Goal: Information Seeking & Learning: Learn about a topic

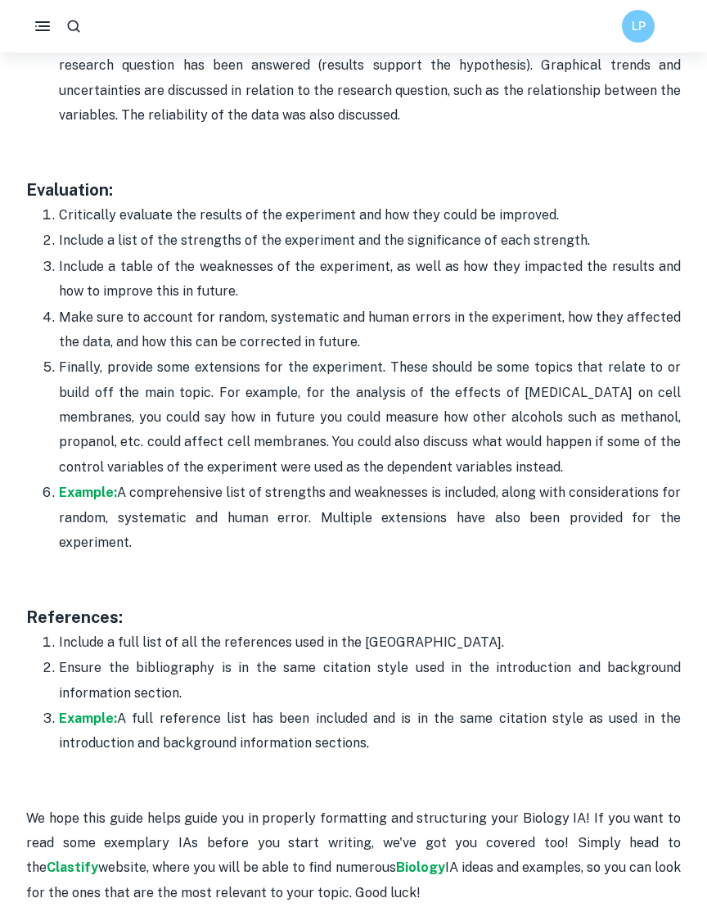
scroll to position [4793, 0]
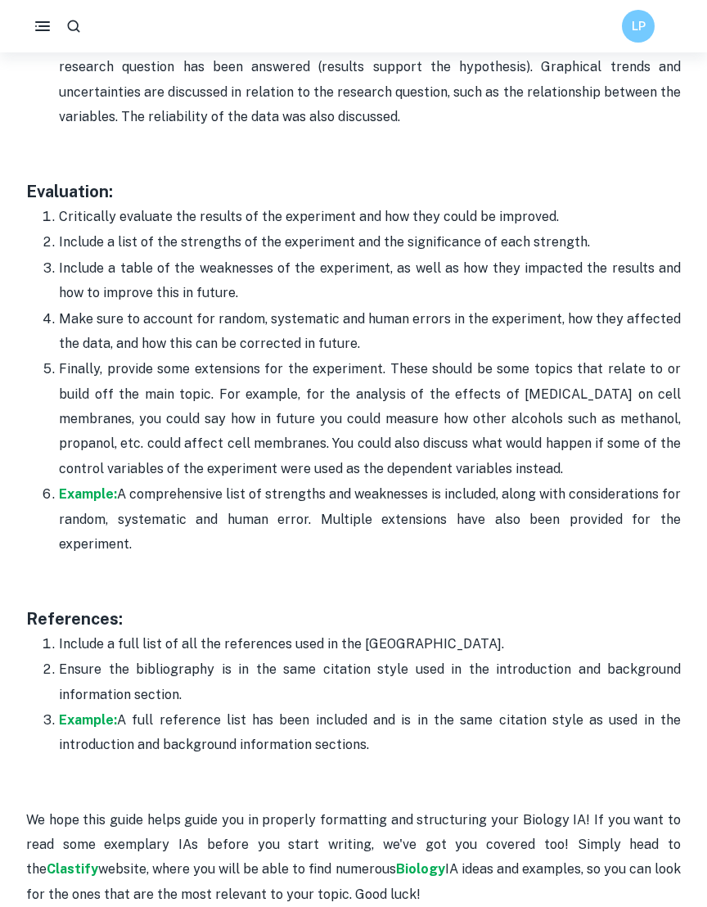
drag, startPoint x: 21, startPoint y: 178, endPoint x: 674, endPoint y: 516, distance: 735.1
copy div "Evaluation: Critically evaluate the results of the experiment and how they coul…"
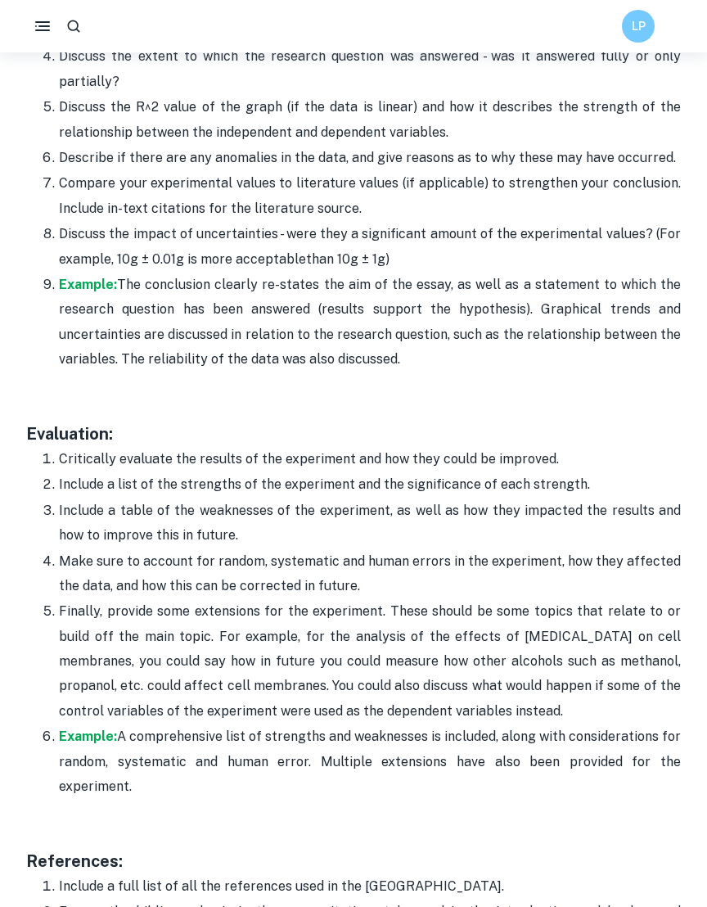
scroll to position [4549, 0]
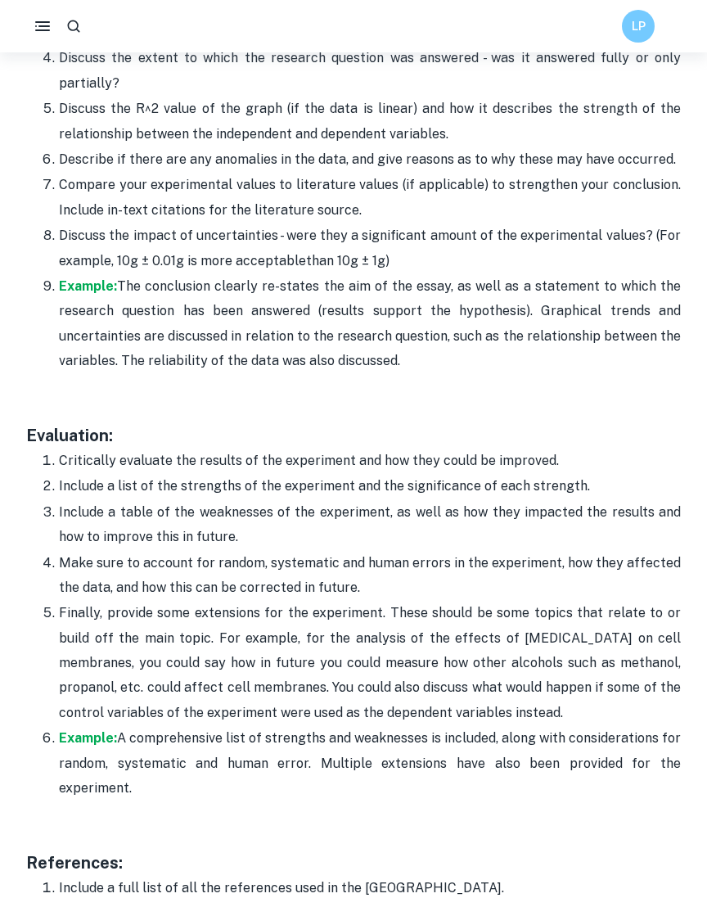
click at [359, 529] on p "Include a table of the weaknesses of the experiment, as well as how they impact…" at bounding box center [370, 525] width 622 height 50
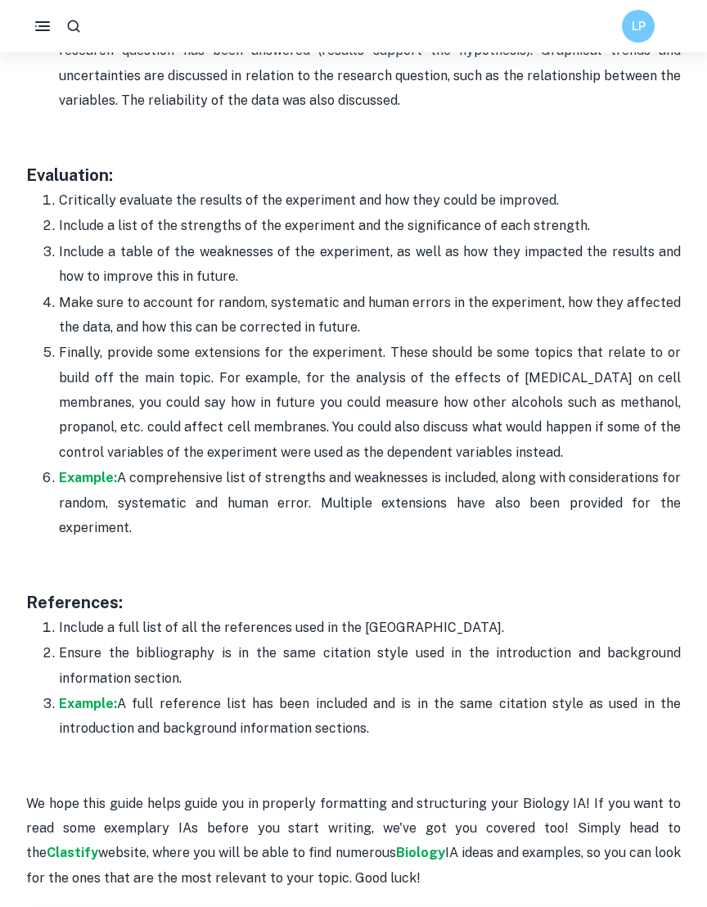
scroll to position [4854, 0]
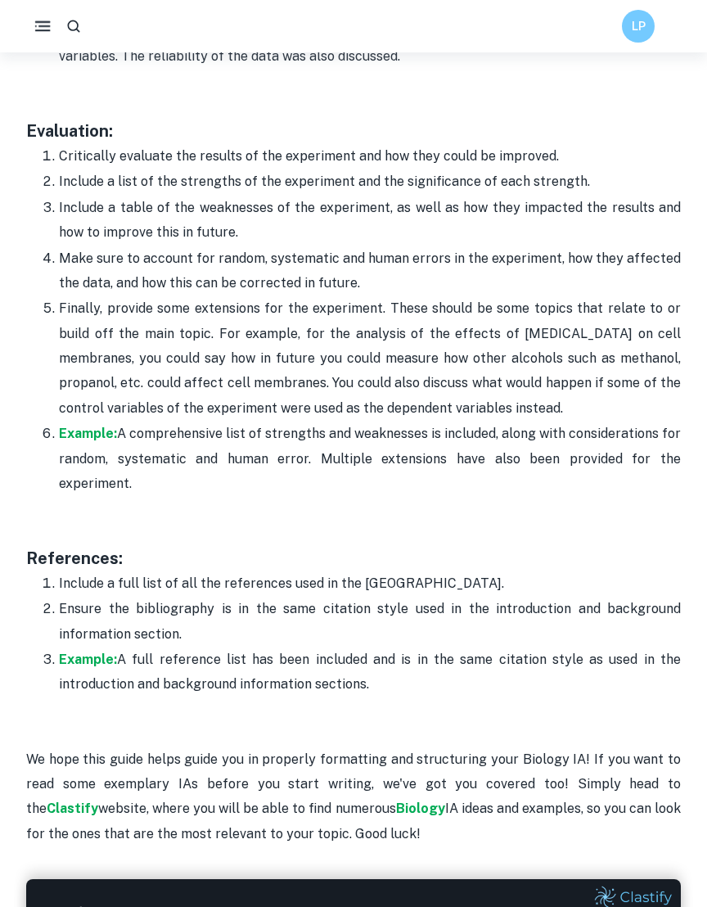
click at [42, 26] on rect "button" at bounding box center [44, 26] width 12 height 2
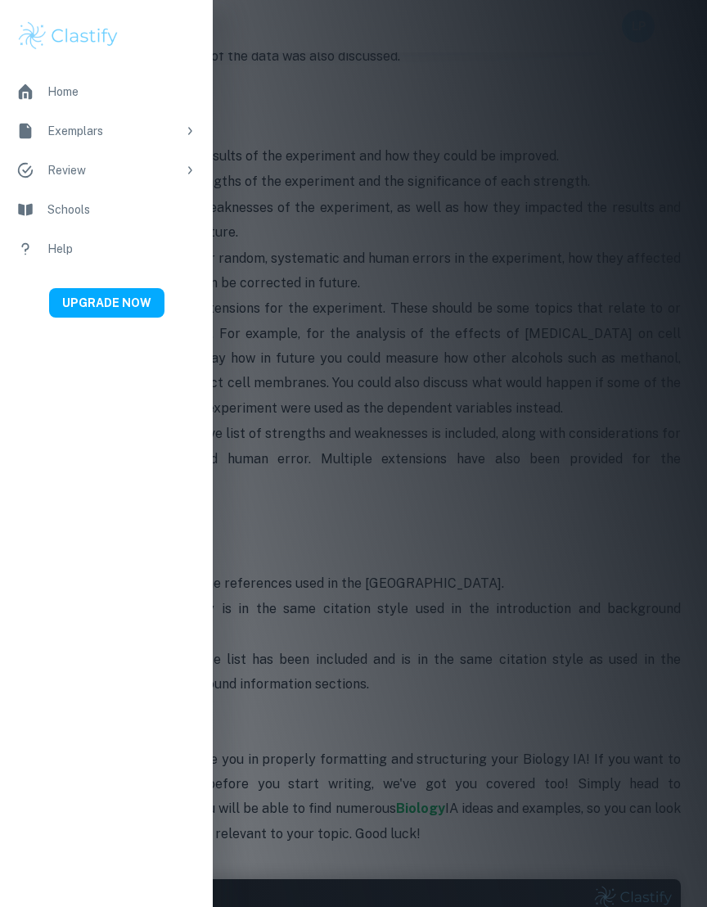
click at [83, 122] on div "Exemplars" at bounding box center [111, 131] width 129 height 18
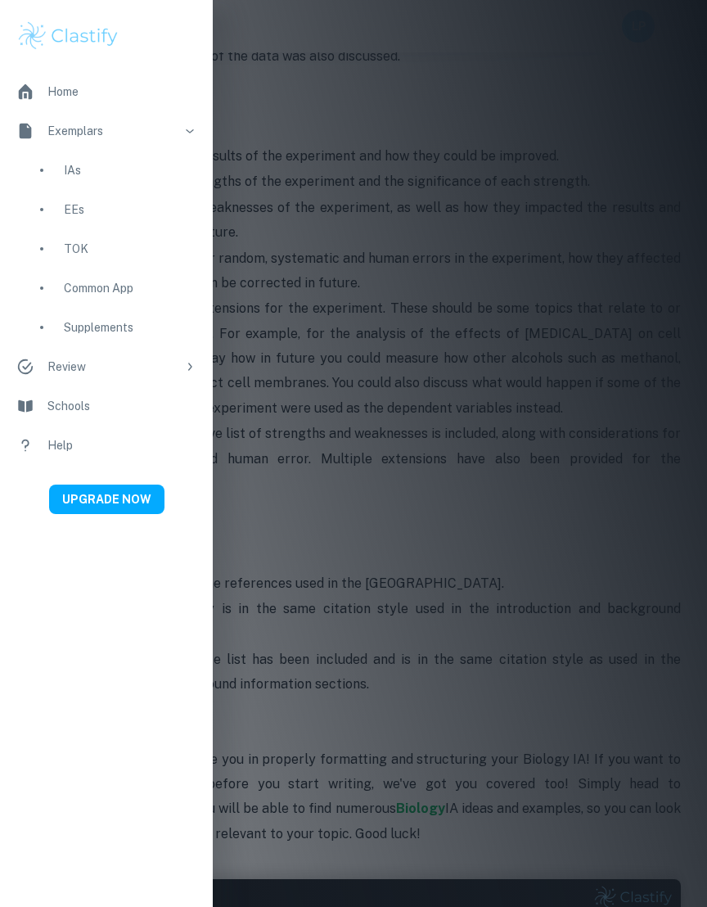
click at [79, 169] on div "IAs" at bounding box center [130, 170] width 133 height 18
click at [93, 164] on div "IAs" at bounding box center [130, 170] width 133 height 18
click at [90, 169] on div "IAs" at bounding box center [130, 170] width 133 height 18
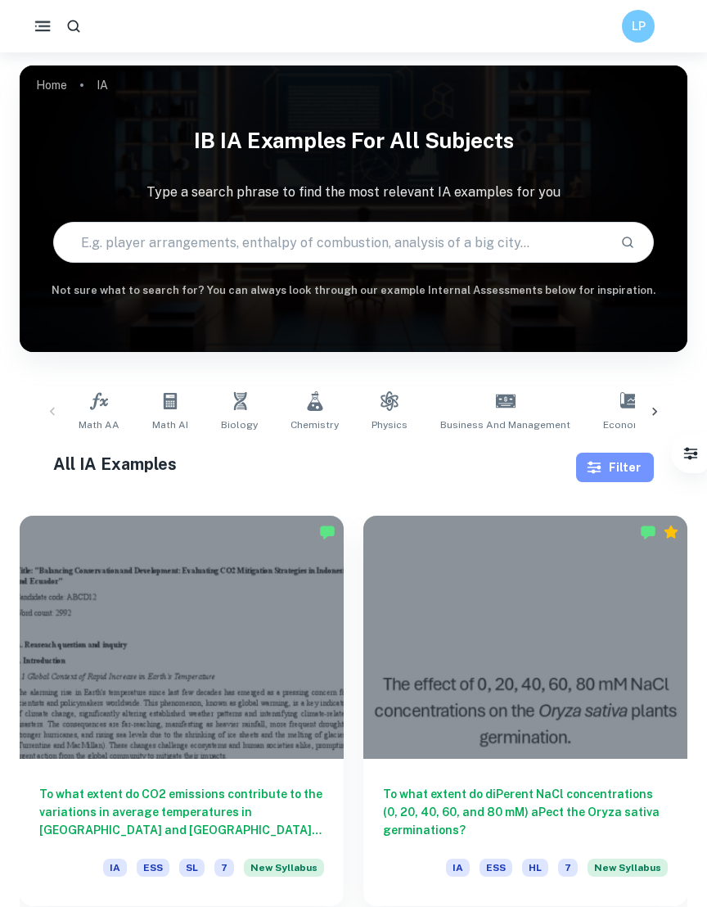
click at [625, 472] on button "Filter" at bounding box center [615, 467] width 78 height 29
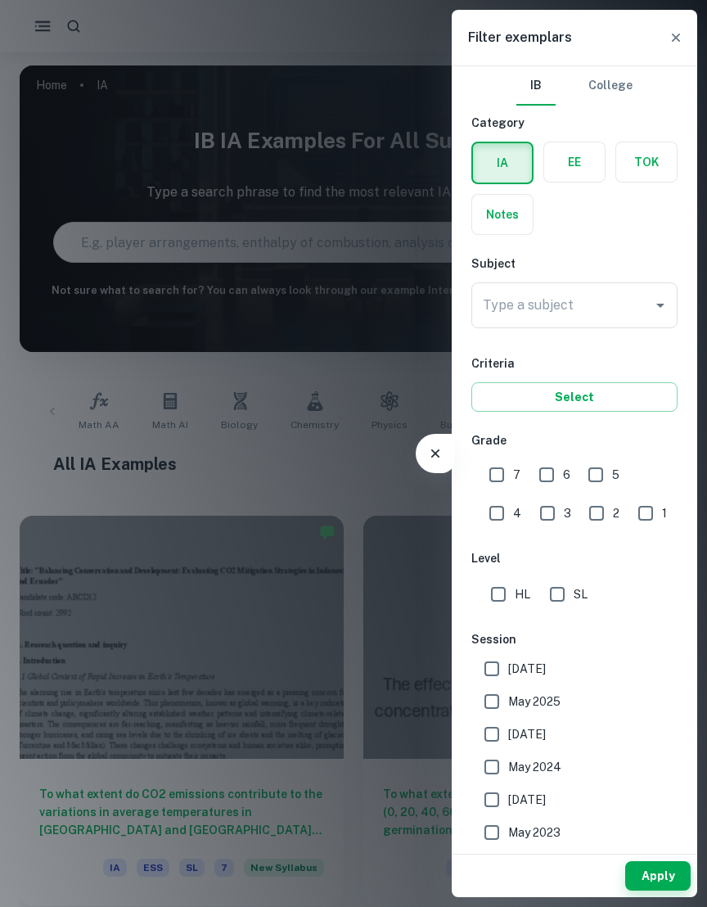
click at [501, 480] on input "7" at bounding box center [496, 474] width 33 height 33
checkbox input "true"
click at [527, 331] on div "Type a subject Type a subject" at bounding box center [574, 308] width 206 height 52
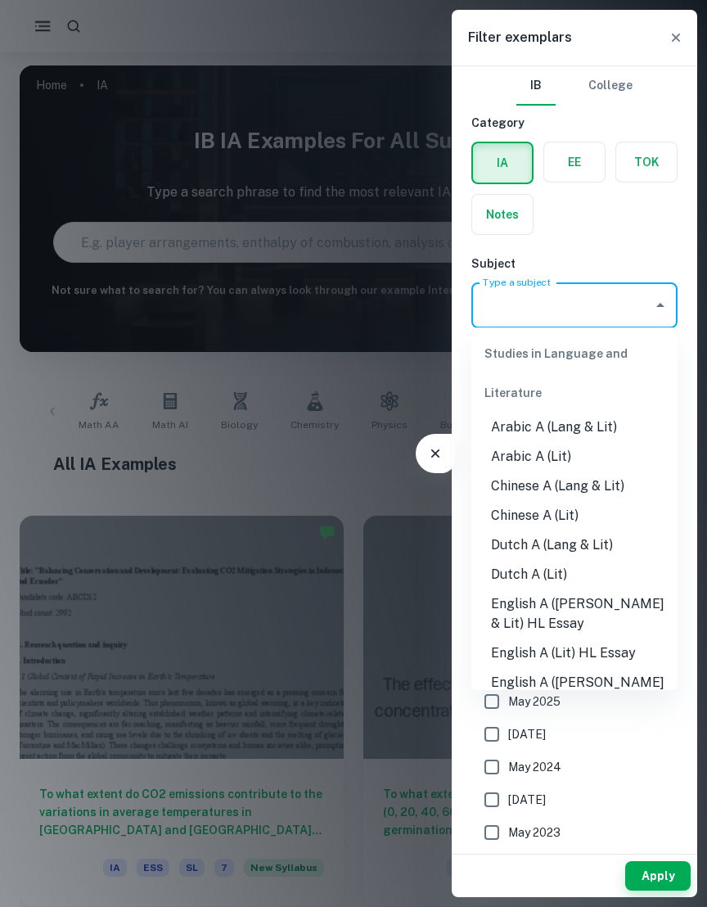
click at [527, 307] on input "Type a subject" at bounding box center [562, 305] width 167 height 31
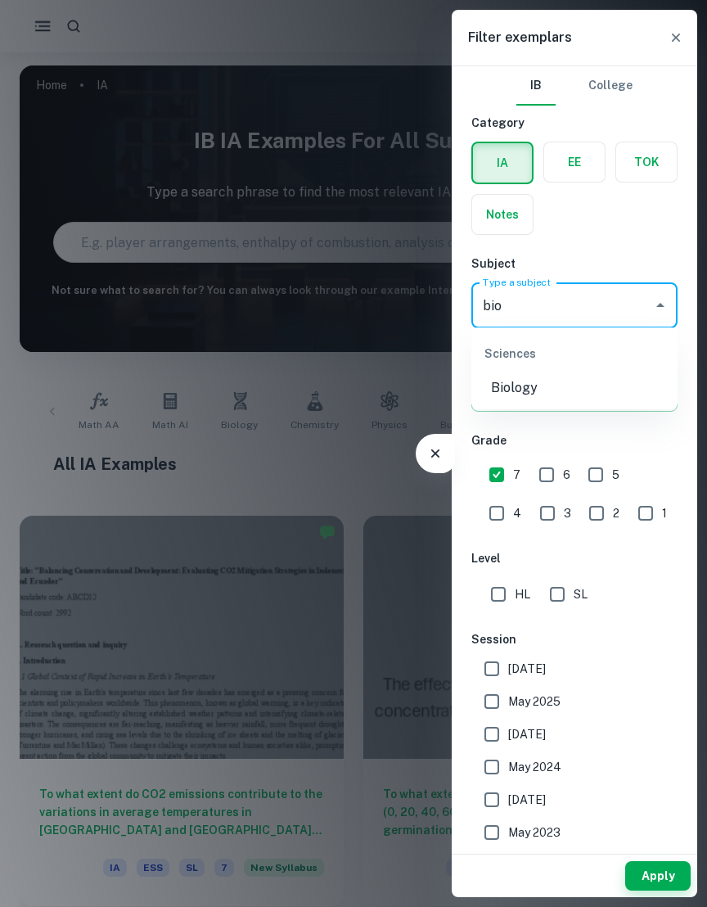
click at [554, 402] on li "Biology" at bounding box center [574, 387] width 206 height 29
type input "Biology"
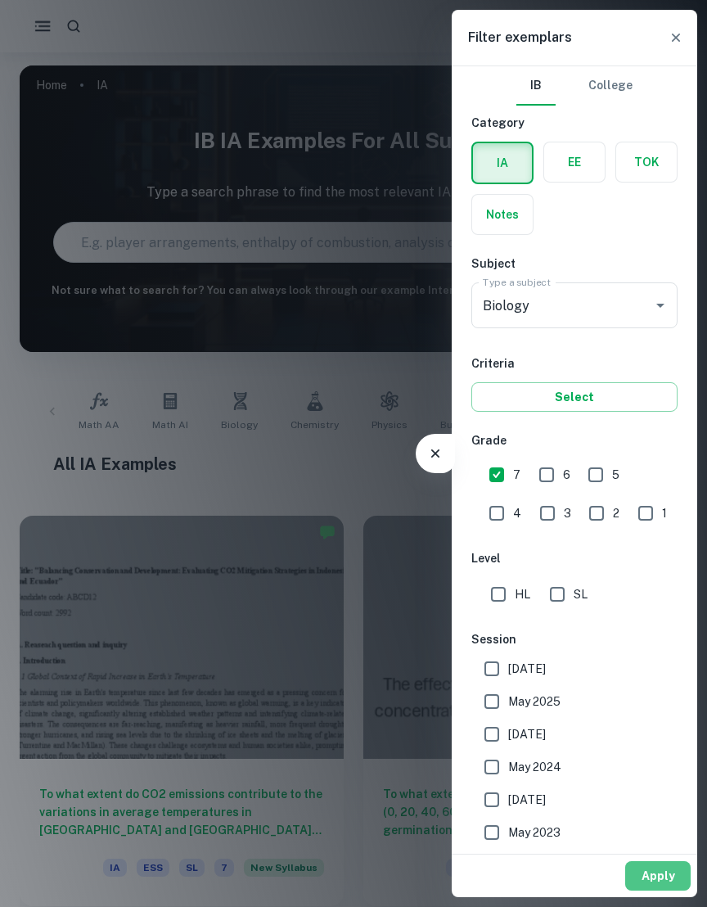
click at [657, 882] on button "Apply" at bounding box center [657, 875] width 65 height 29
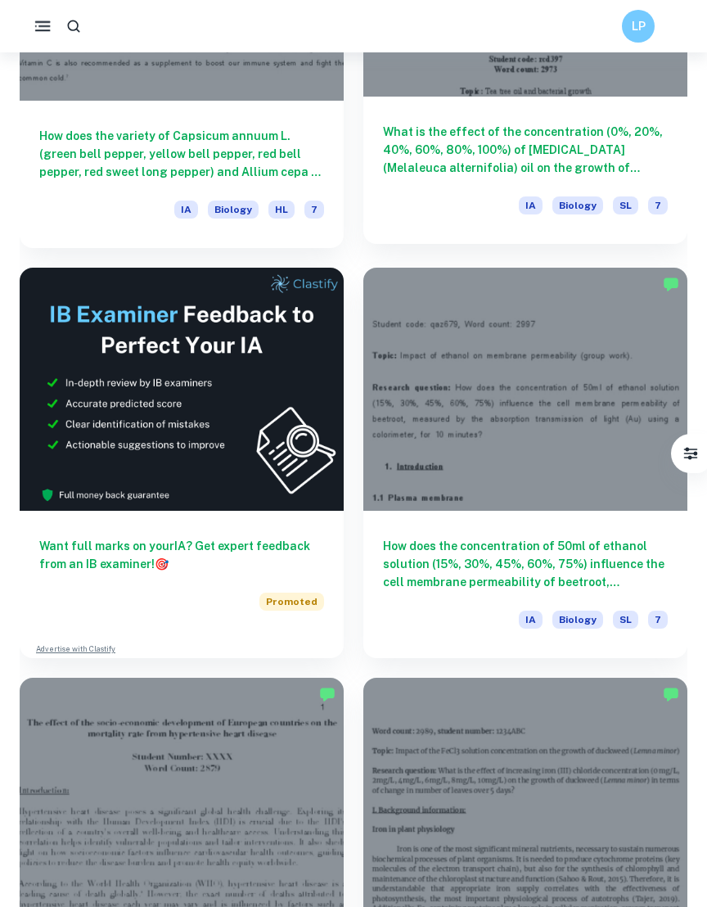
scroll to position [665, 0]
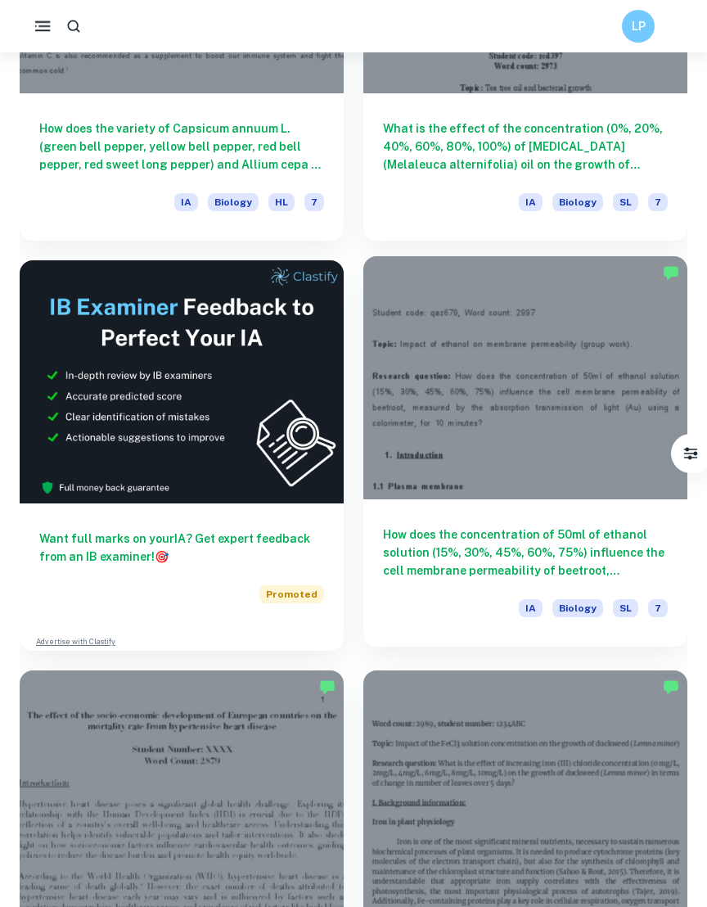
click at [543, 380] on div at bounding box center [525, 377] width 324 height 243
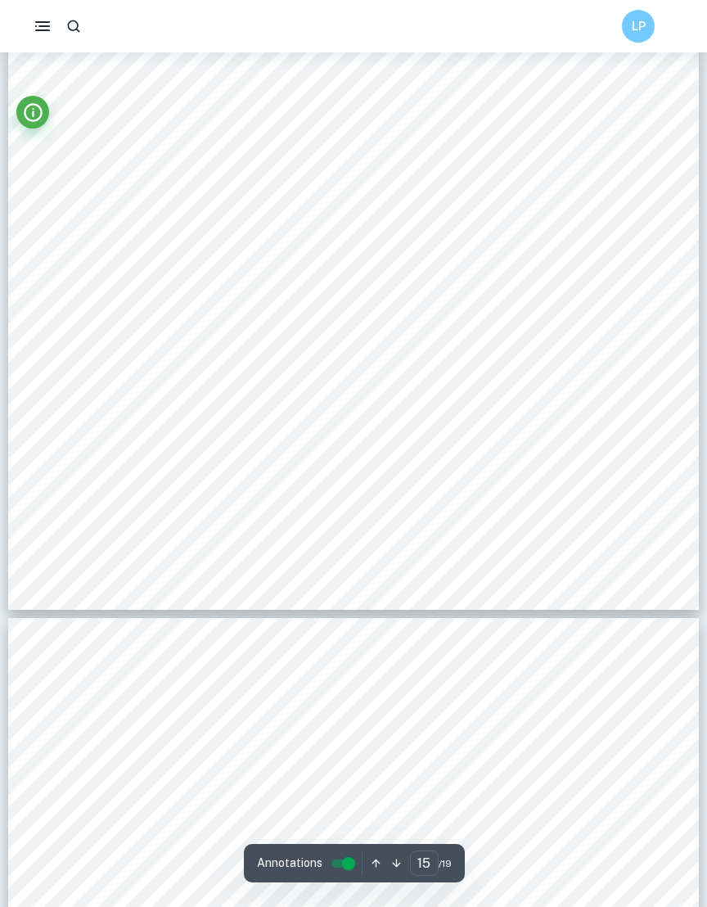
scroll to position [14711, 0]
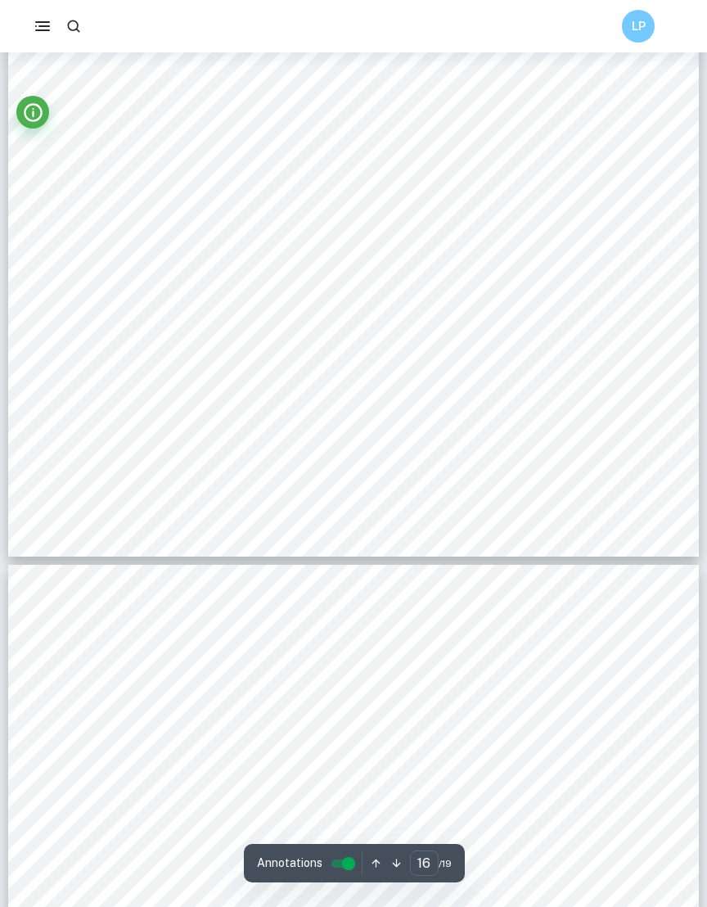
type input "15"
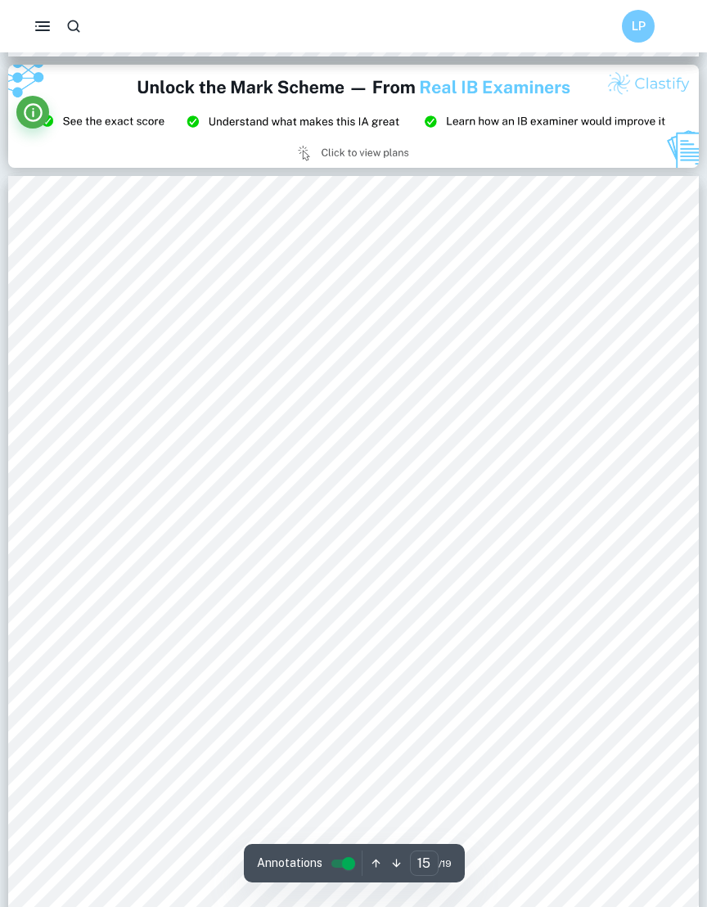
scroll to position [14126, 0]
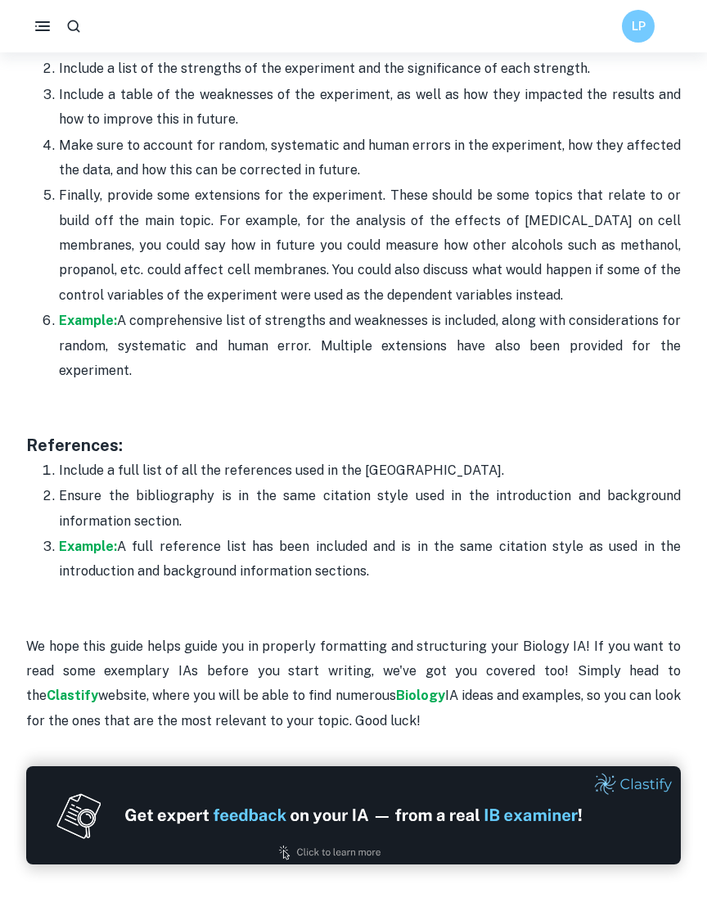
scroll to position [4909, 0]
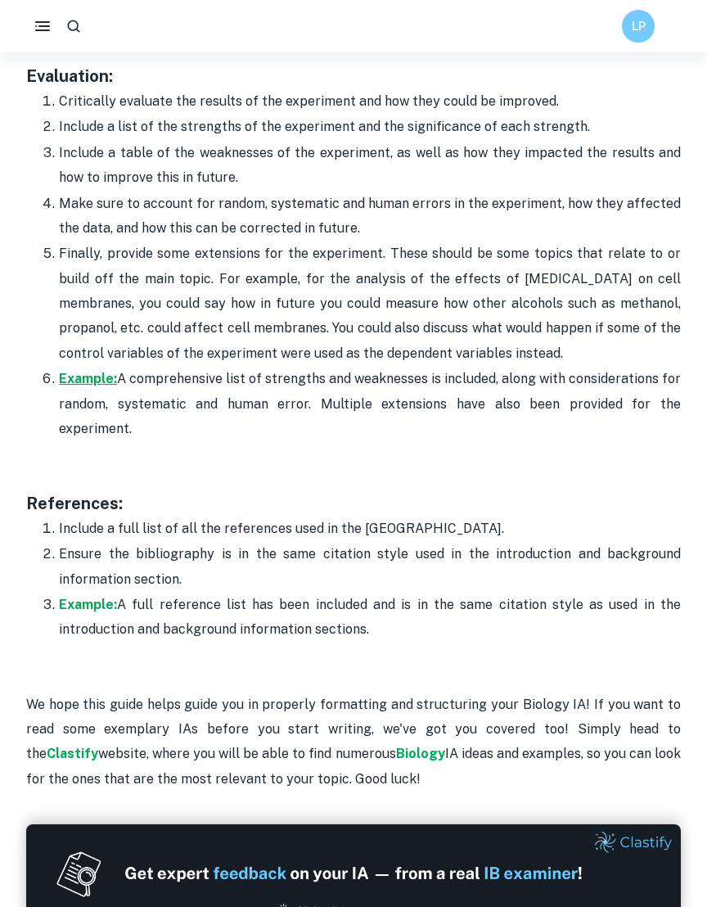
click at [88, 371] on strong "Example:" at bounding box center [88, 379] width 58 height 16
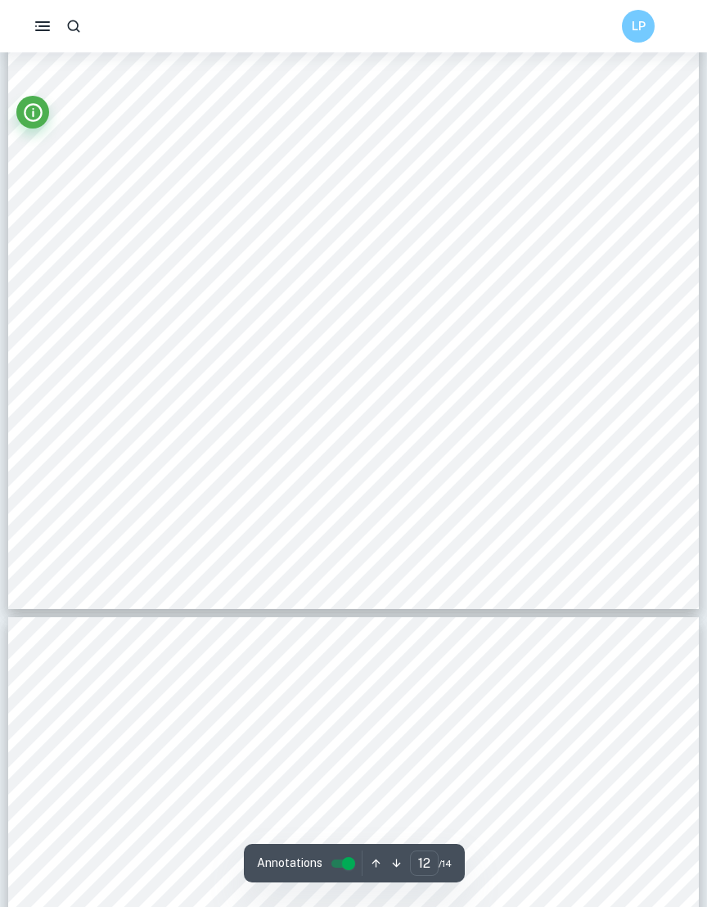
scroll to position [10608, 0]
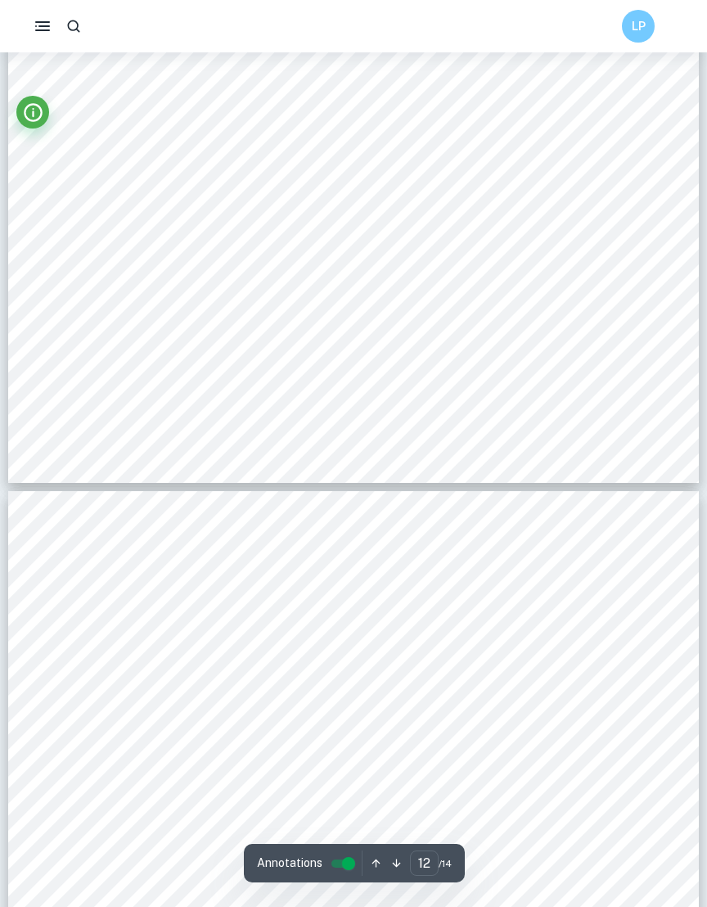
type input "11"
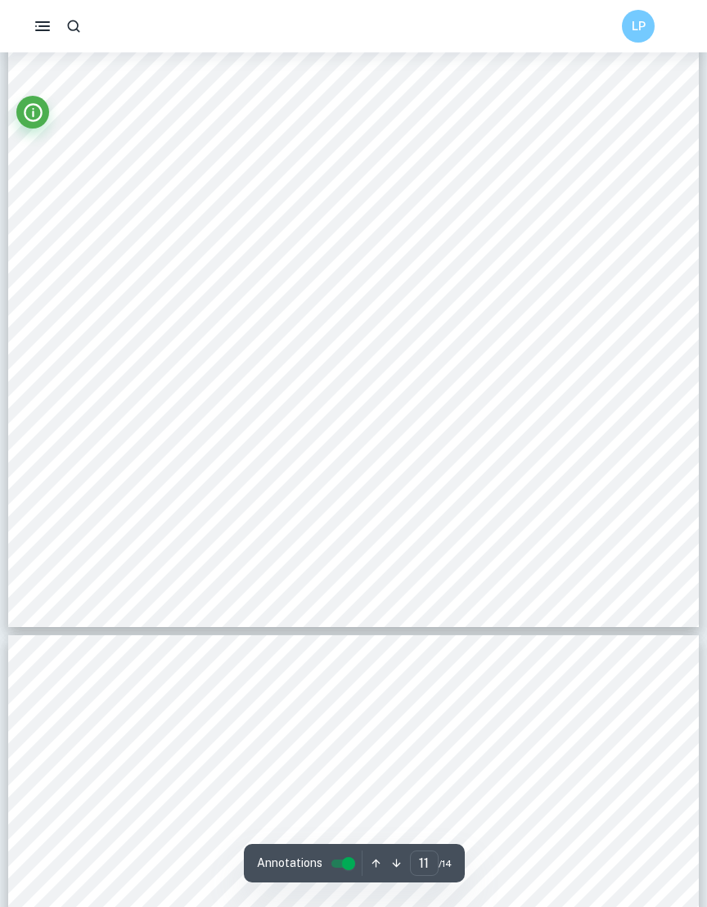
scroll to position [9681, 0]
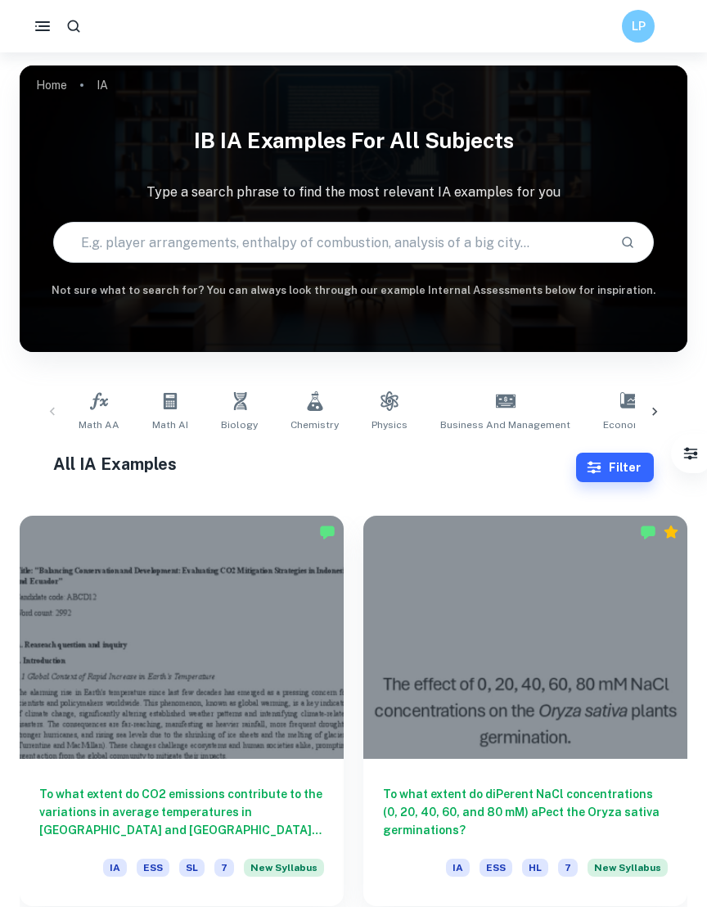
scroll to position [183, 0]
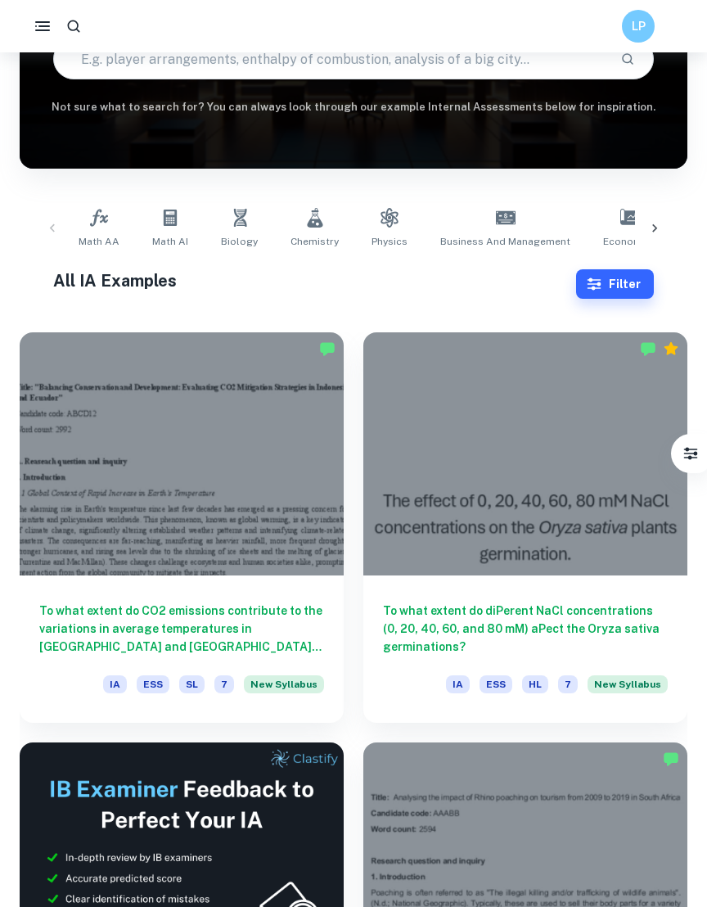
click at [266, 58] on input "text" at bounding box center [330, 59] width 553 height 46
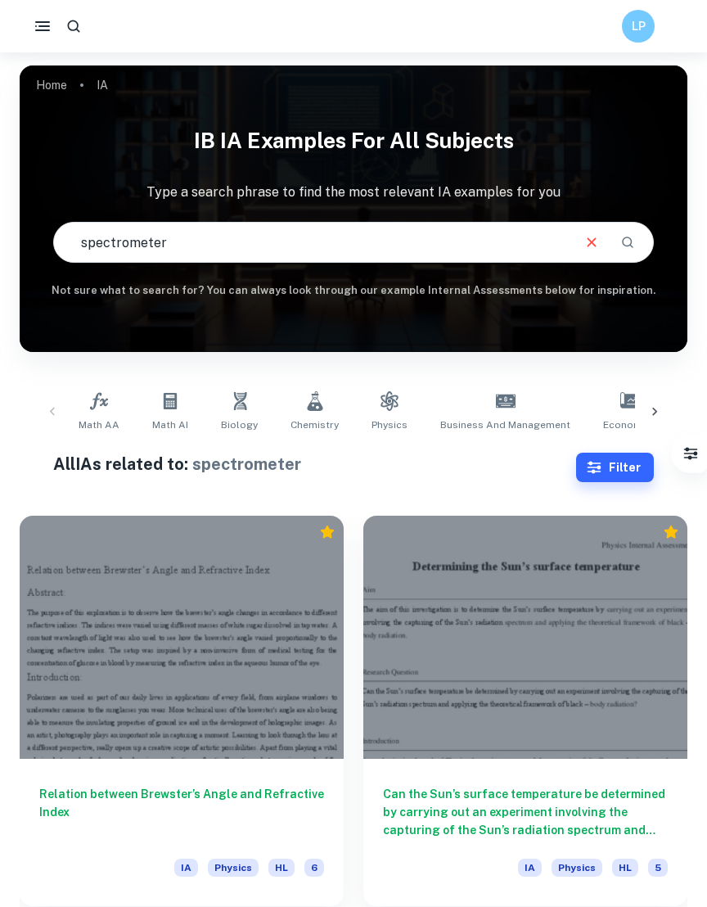
click at [124, 241] on input "spectrometer" at bounding box center [312, 242] width 516 height 46
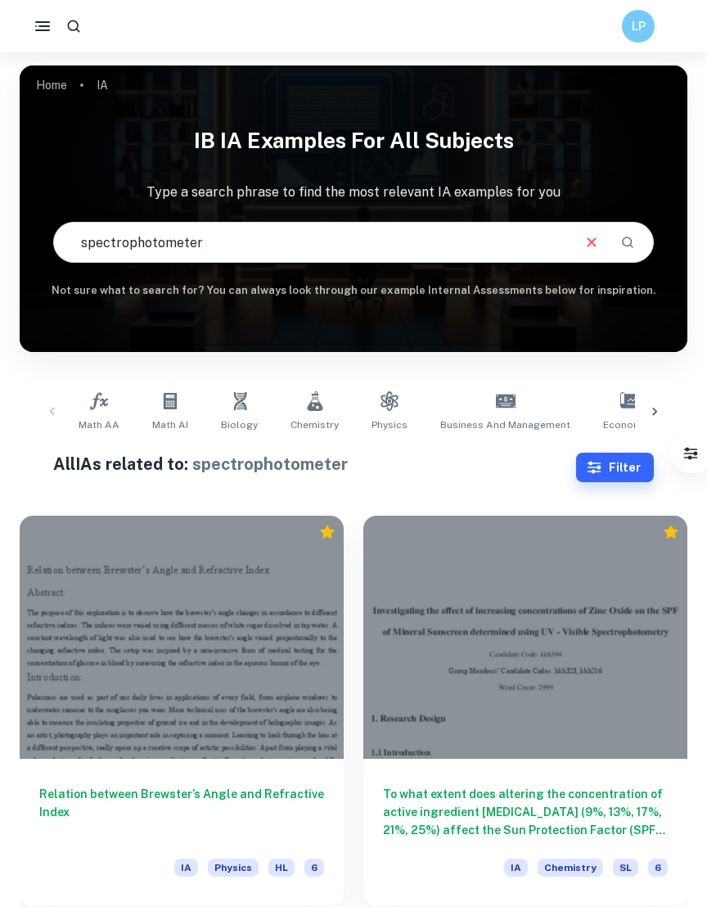
drag, startPoint x: 225, startPoint y: 237, endPoint x: 20, endPoint y: 237, distance: 204.6
click at [20, 237] on div "IB IA examples for all subjects Type a search phrase to find the most relevant …" at bounding box center [354, 208] width 668 height 181
type input "colorimeter"
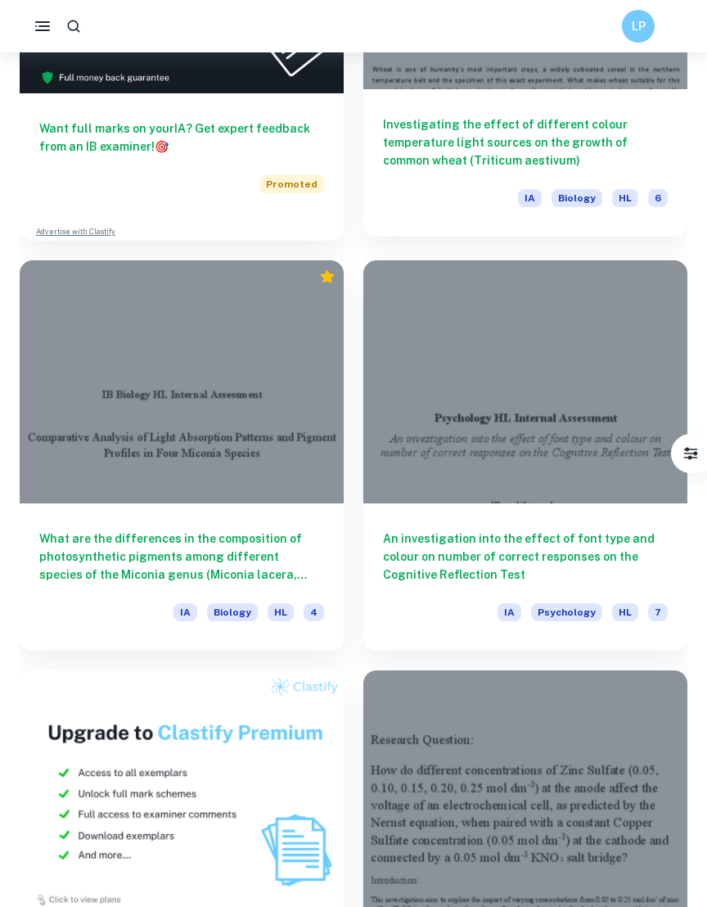
scroll to position [1071, 0]
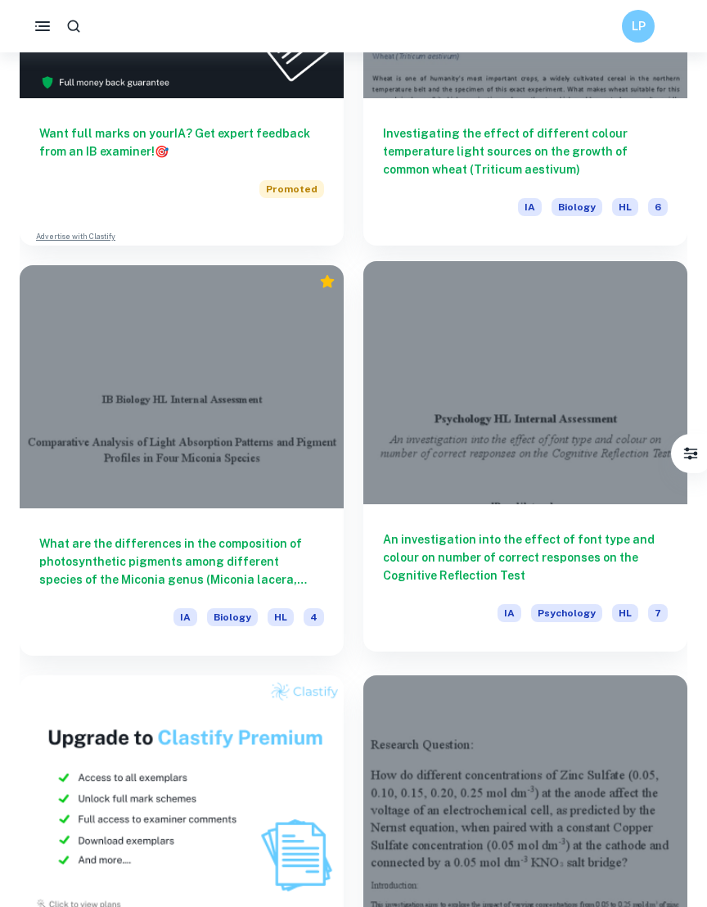
click at [564, 502] on div at bounding box center [525, 382] width 324 height 243
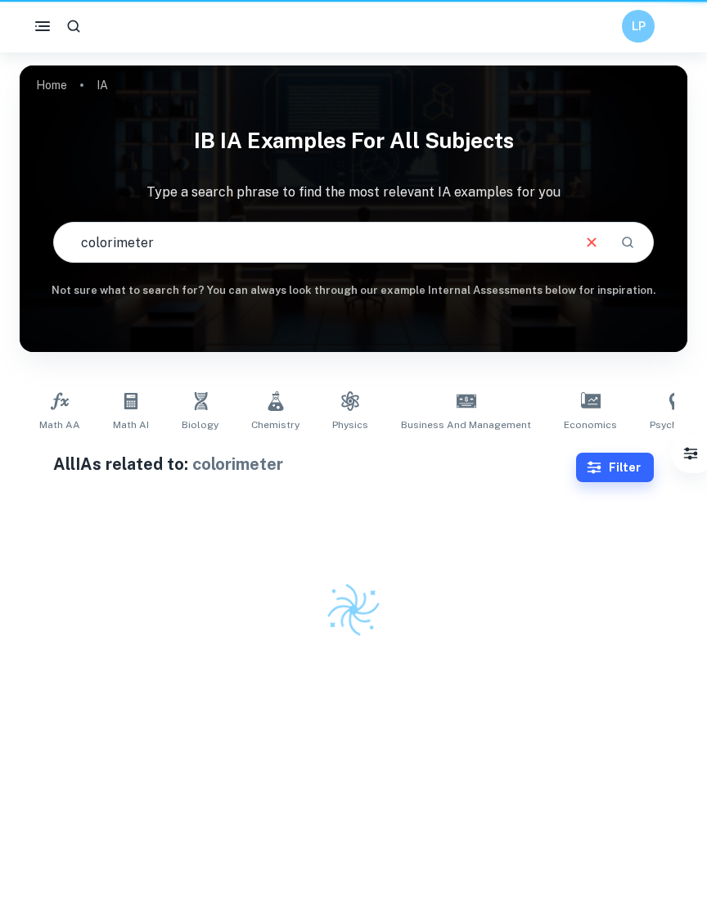
scroll to position [52, 0]
